Goal: Task Accomplishment & Management: Complete application form

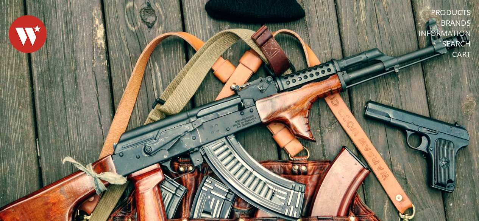
click at [441, 31] on link "Information" at bounding box center [444, 33] width 52 height 10
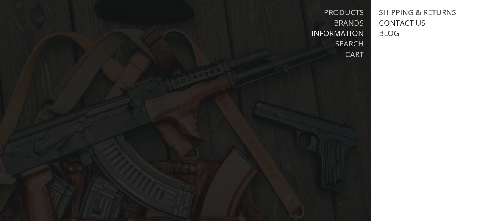
click at [397, 21] on link "Contact Us" at bounding box center [402, 23] width 47 height 10
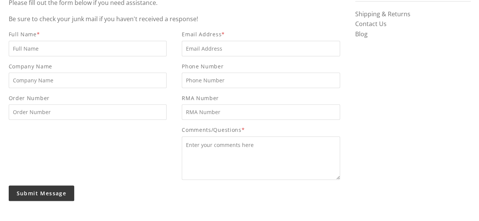
scroll to position [76, 0]
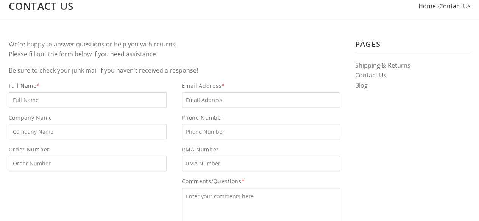
click at [67, 105] on input "Full Name *" at bounding box center [88, 100] width 158 height 16
click at [129, 93] on input "Full Name *" at bounding box center [88, 100] width 158 height 16
type input "Max Bliss"
click at [84, 163] on input "Order Number" at bounding box center [88, 164] width 158 height 16
type input "4388, 4381"
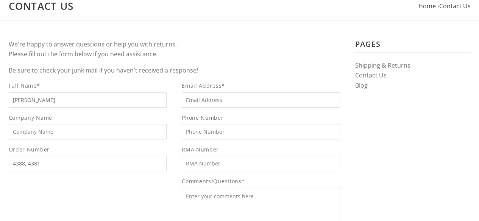
click at [199, 93] on input "Email Address *" at bounding box center [261, 100] width 158 height 16
type input "n"
type input "maxkbliss50@gmail.com"
click at [204, 126] on input "Phone Number" at bounding box center [261, 132] width 158 height 16
type input "4176218036"
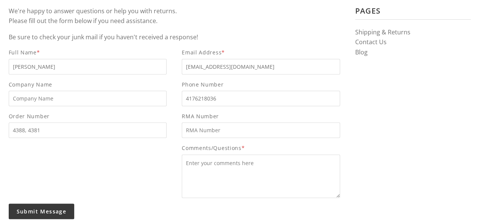
scroll to position [152, 0]
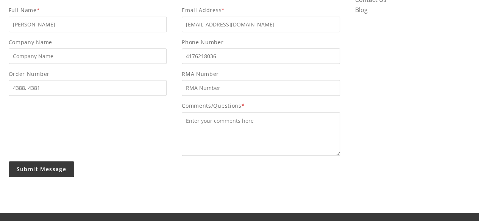
click at [229, 131] on textarea "Comments/Questions *" at bounding box center [261, 134] width 158 height 44
click at [251, 132] on textarea "Comments/Questions *" at bounding box center [261, 134] width 158 height 44
type textarea "I"
click at [291, 135] on textarea "Good morning! I just wanted to check and see if my furniture had arrived and wa…" at bounding box center [261, 134] width 158 height 44
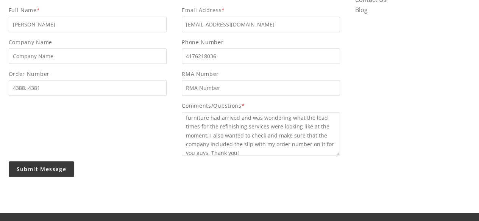
scroll to position [17, 0]
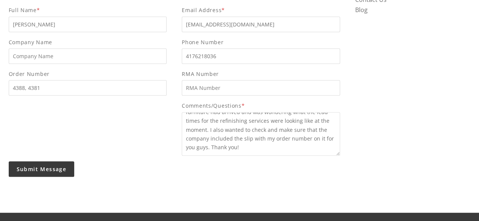
type textarea "Good morning! I just wanted to check and see if my furniture had arrived and wa…"
click at [35, 171] on input "Submit Message" at bounding box center [42, 170] width 66 height 16
